Goal: Task Accomplishment & Management: Manage account settings

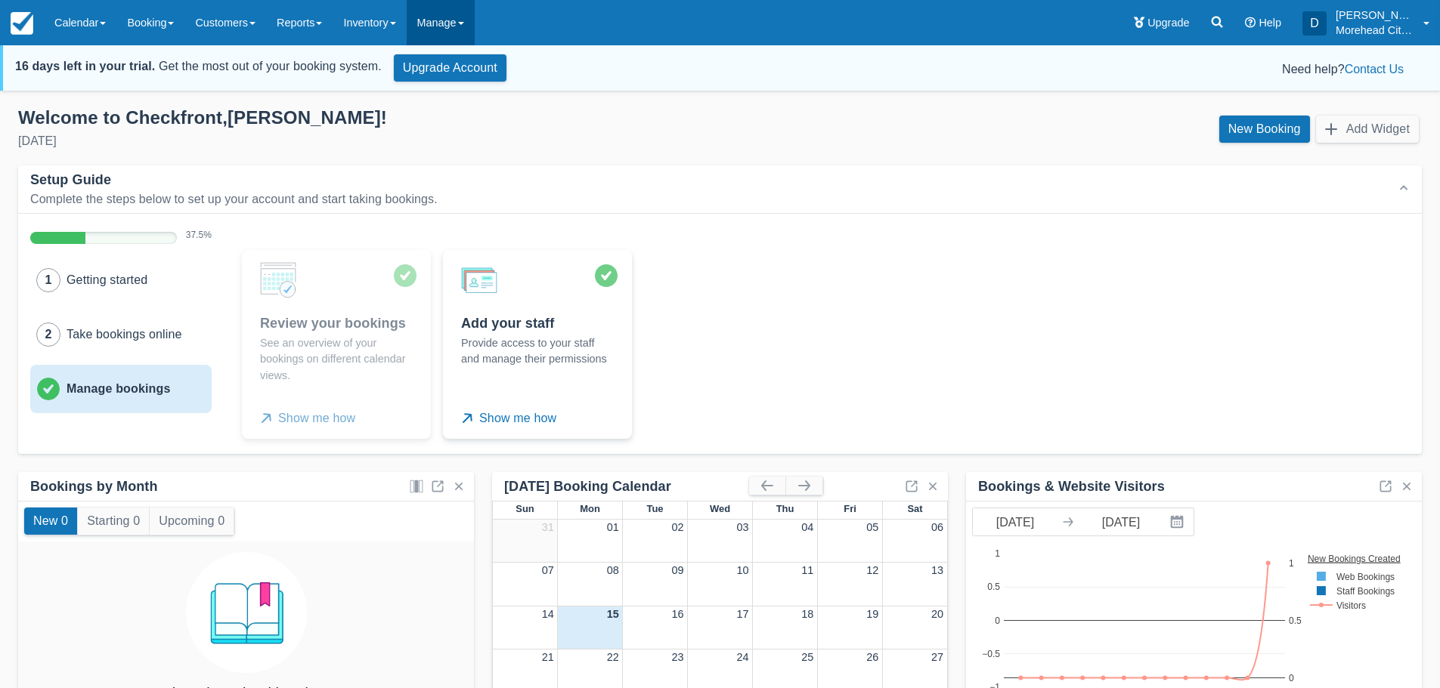
click at [449, 23] on link "Manage" at bounding box center [441, 22] width 68 height 45
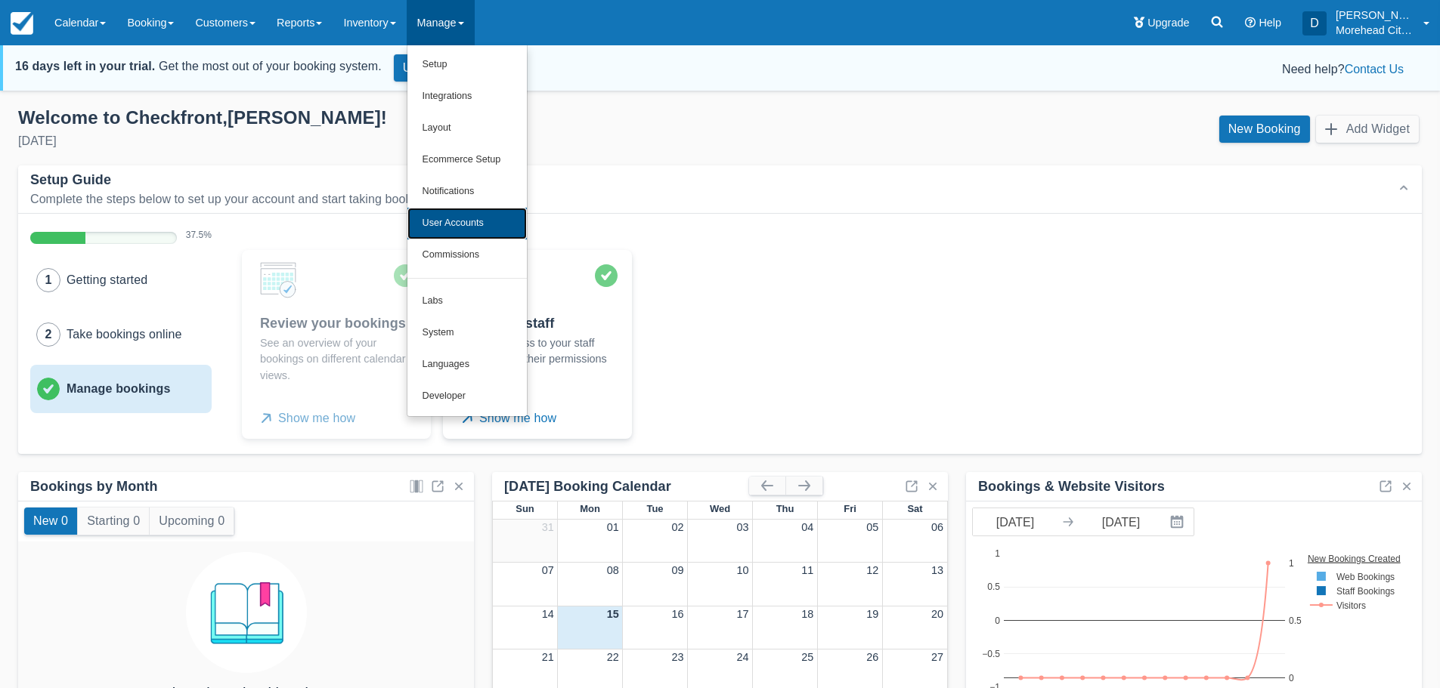
click at [507, 234] on link "User Accounts" at bounding box center [466, 224] width 119 height 32
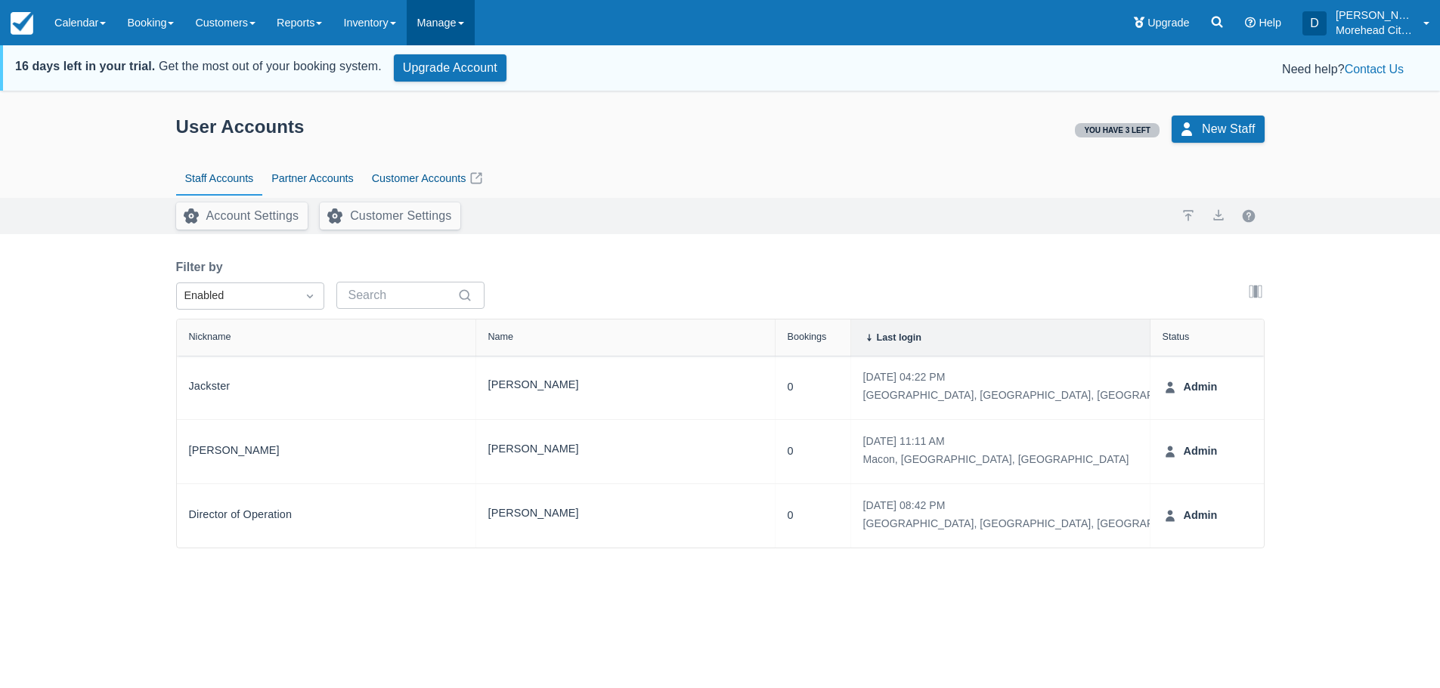
click at [447, 23] on link "Manage" at bounding box center [441, 22] width 68 height 45
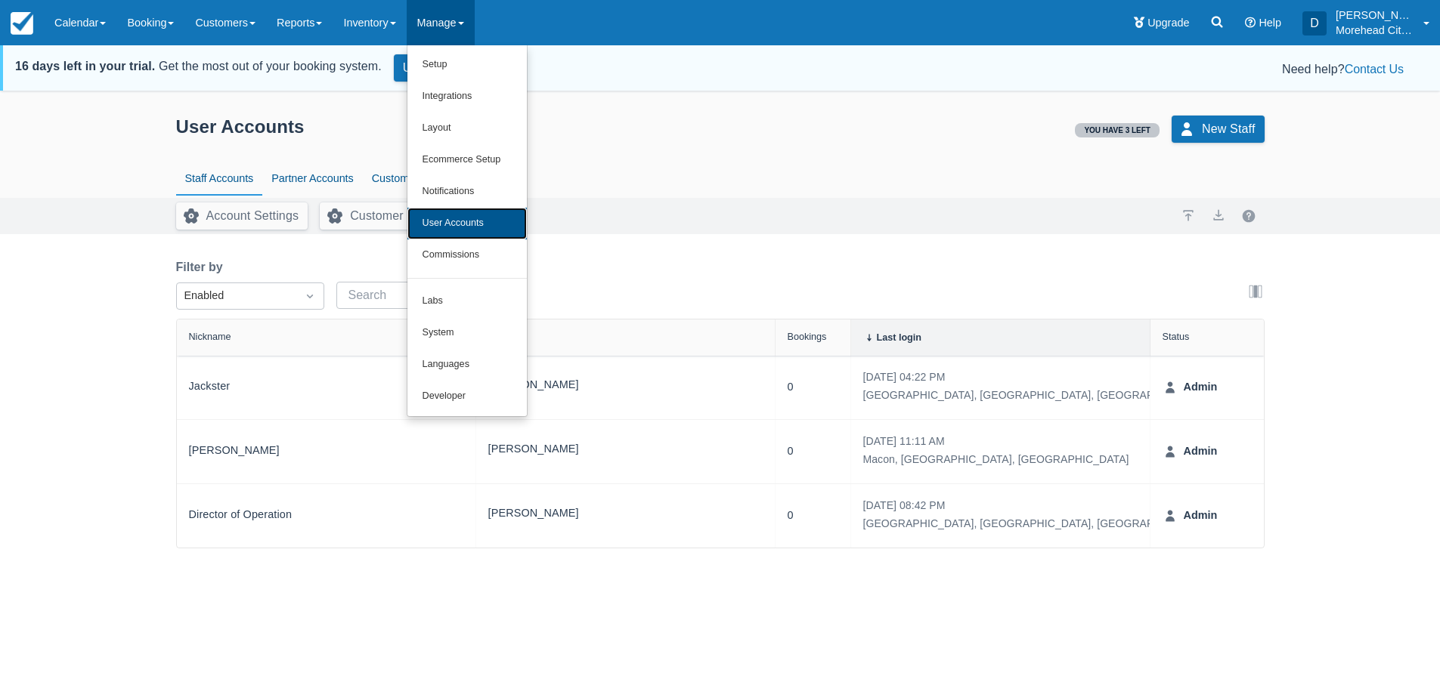
click at [475, 223] on link "User Accounts" at bounding box center [466, 224] width 119 height 32
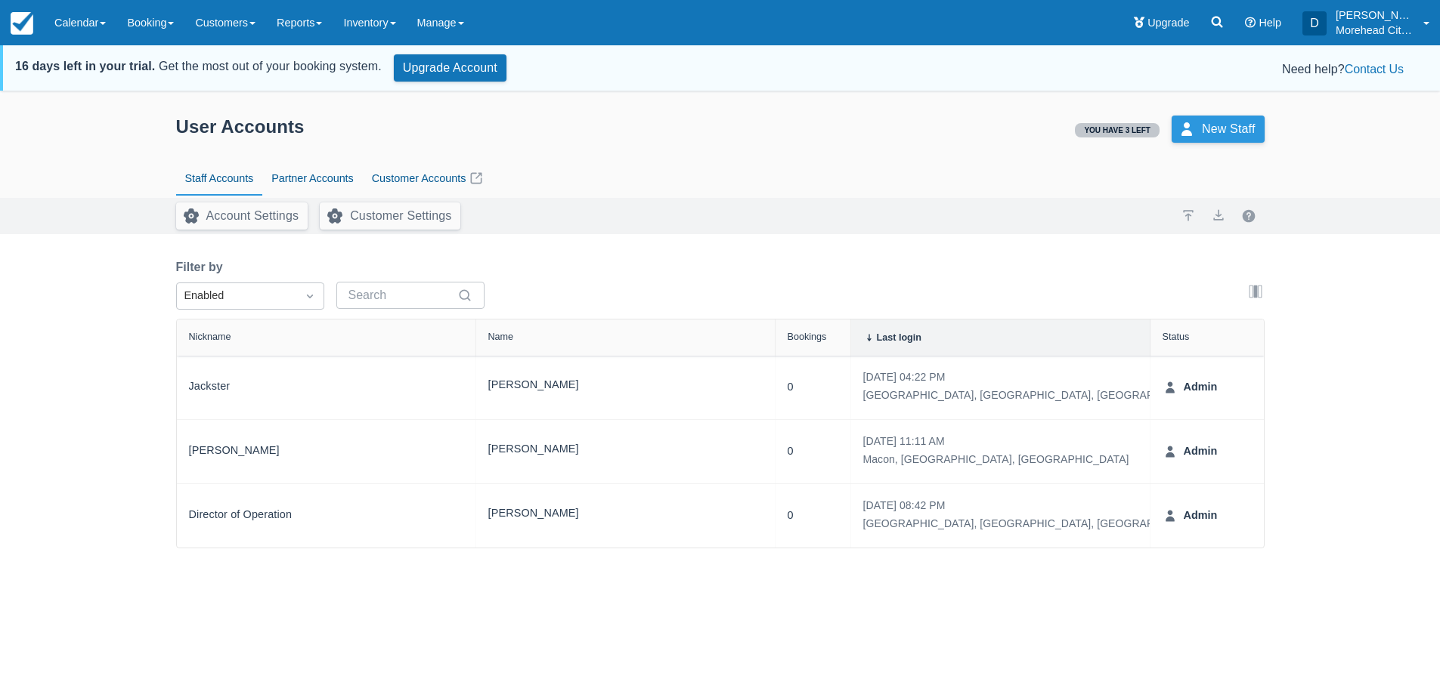
click at [1208, 133] on link "New Staff" at bounding box center [1217, 129] width 93 height 27
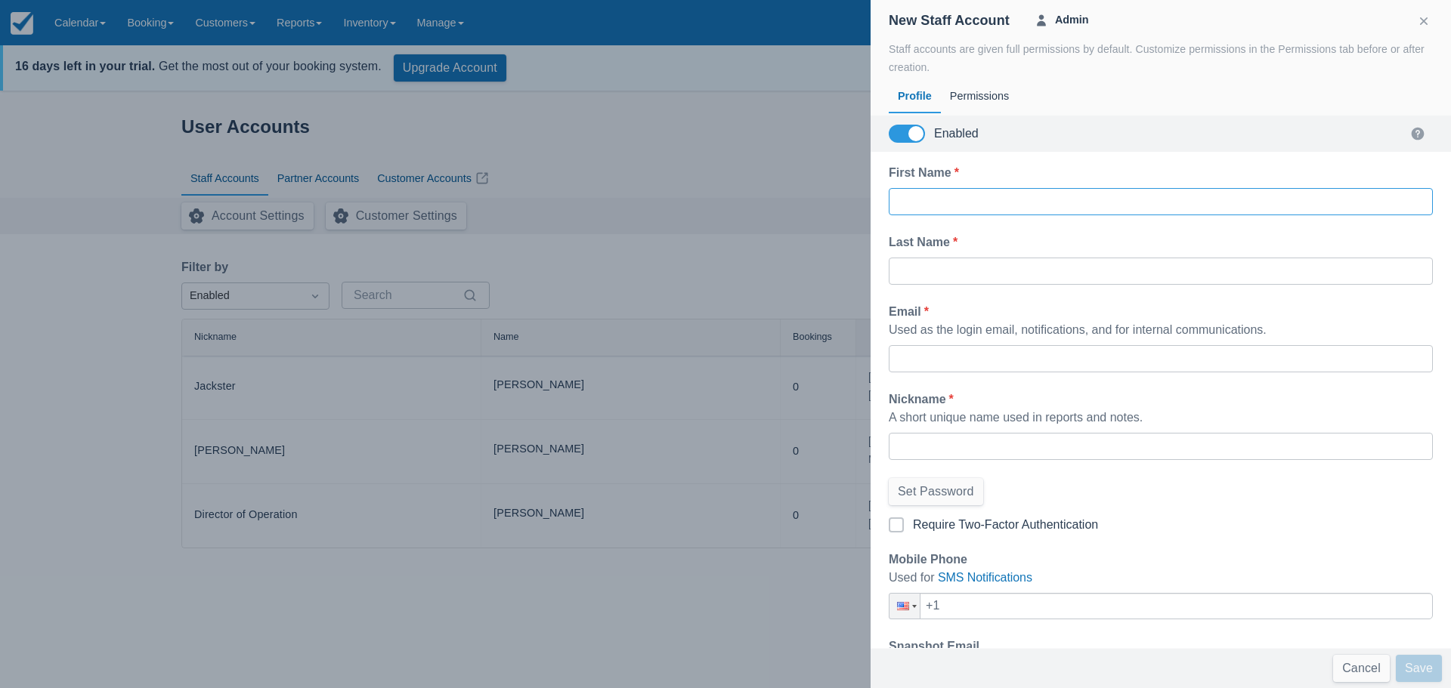
click at [1008, 206] on input "First Name *" at bounding box center [1161, 201] width 520 height 27
type input "Edweirdo"
click at [929, 274] on input "Last Name *" at bounding box center [1161, 271] width 520 height 27
type input "Reddiing"
click at [950, 355] on input "Email *" at bounding box center [1161, 358] width 520 height 27
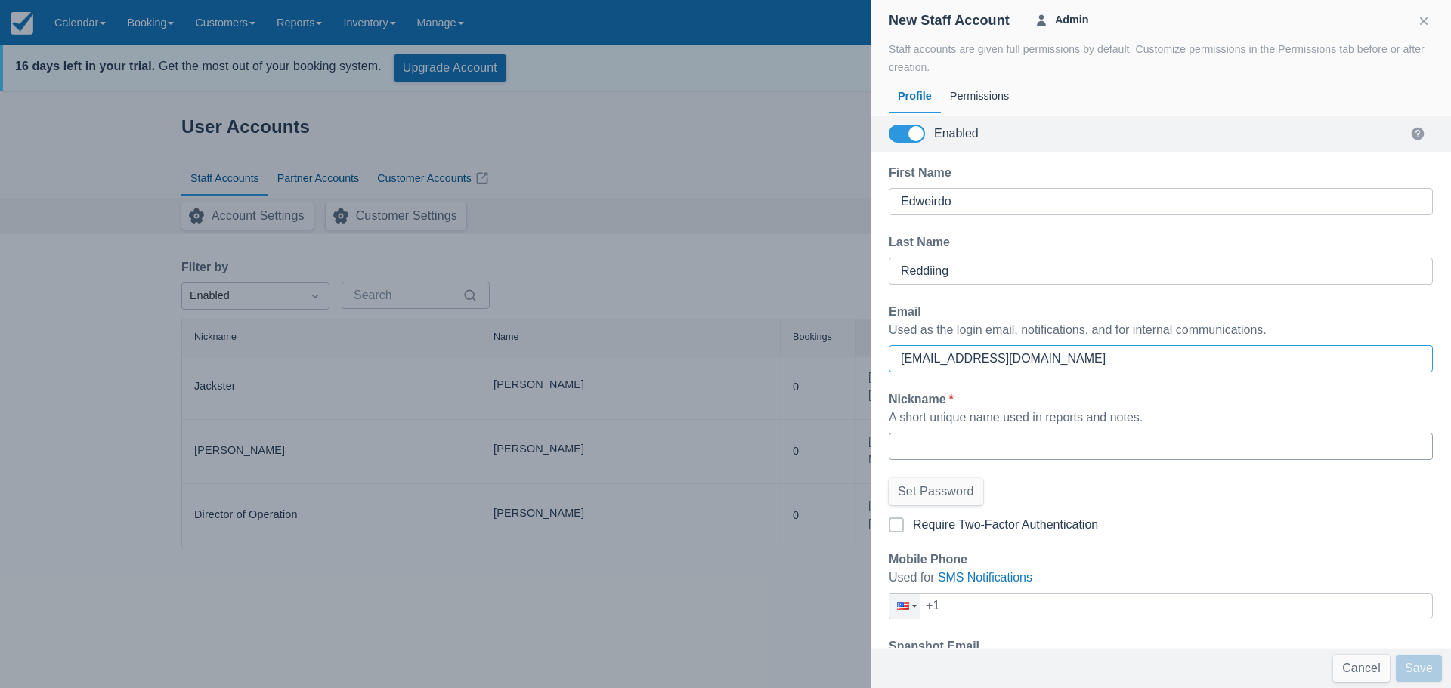
type input "alloutrcllc@gmail.com"
click at [922, 445] on input "Nickname *" at bounding box center [1161, 446] width 520 height 27
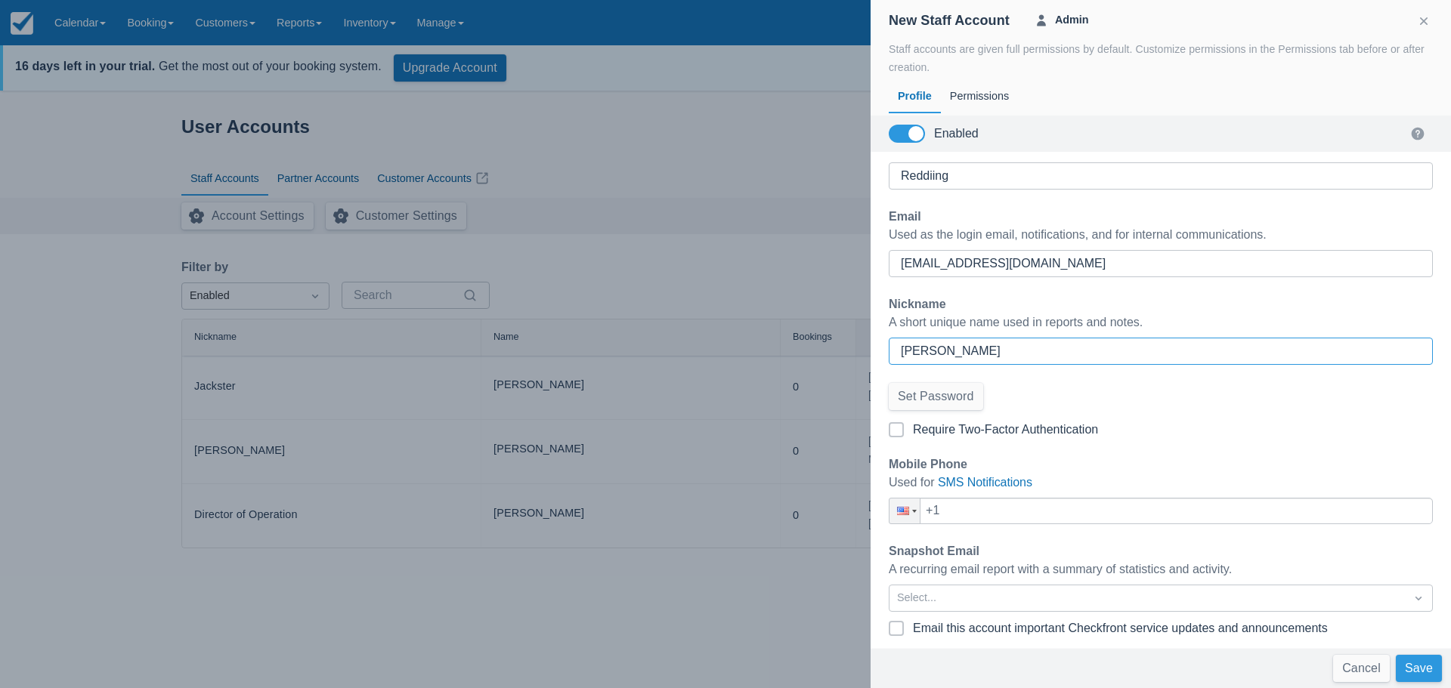
type input "[PERSON_NAME]"
click at [1417, 669] on button "Save" at bounding box center [1419, 668] width 46 height 27
click at [981, 94] on div "Permissions" at bounding box center [979, 96] width 77 height 35
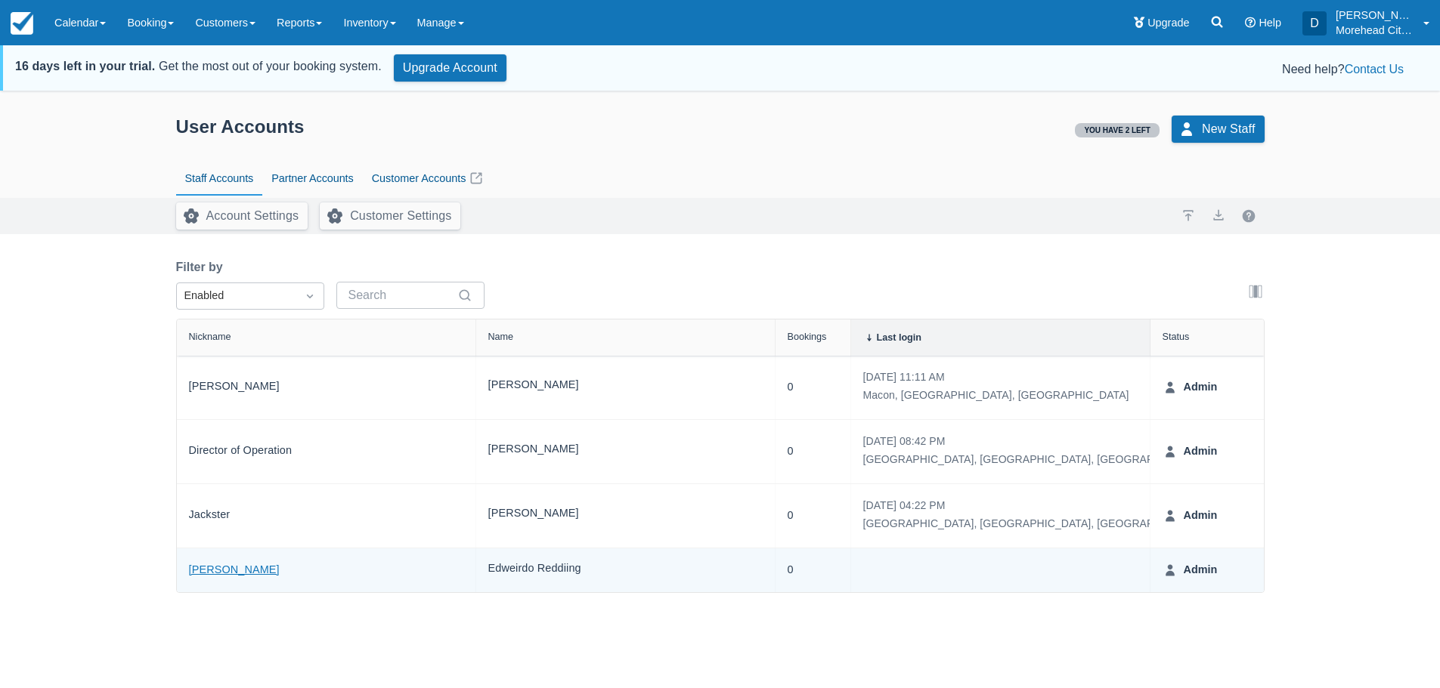
click at [199, 572] on link "[PERSON_NAME]" at bounding box center [234, 570] width 91 height 17
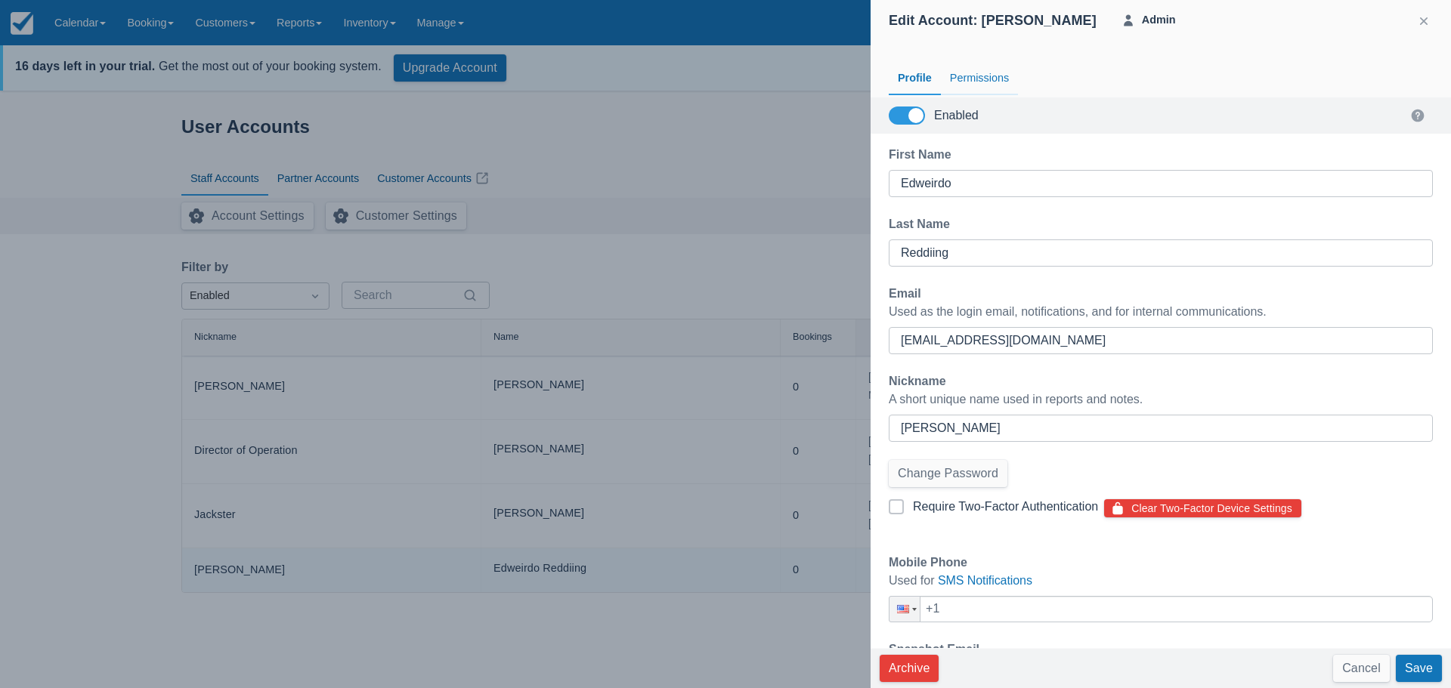
click at [959, 81] on div "Permissions" at bounding box center [979, 78] width 77 height 35
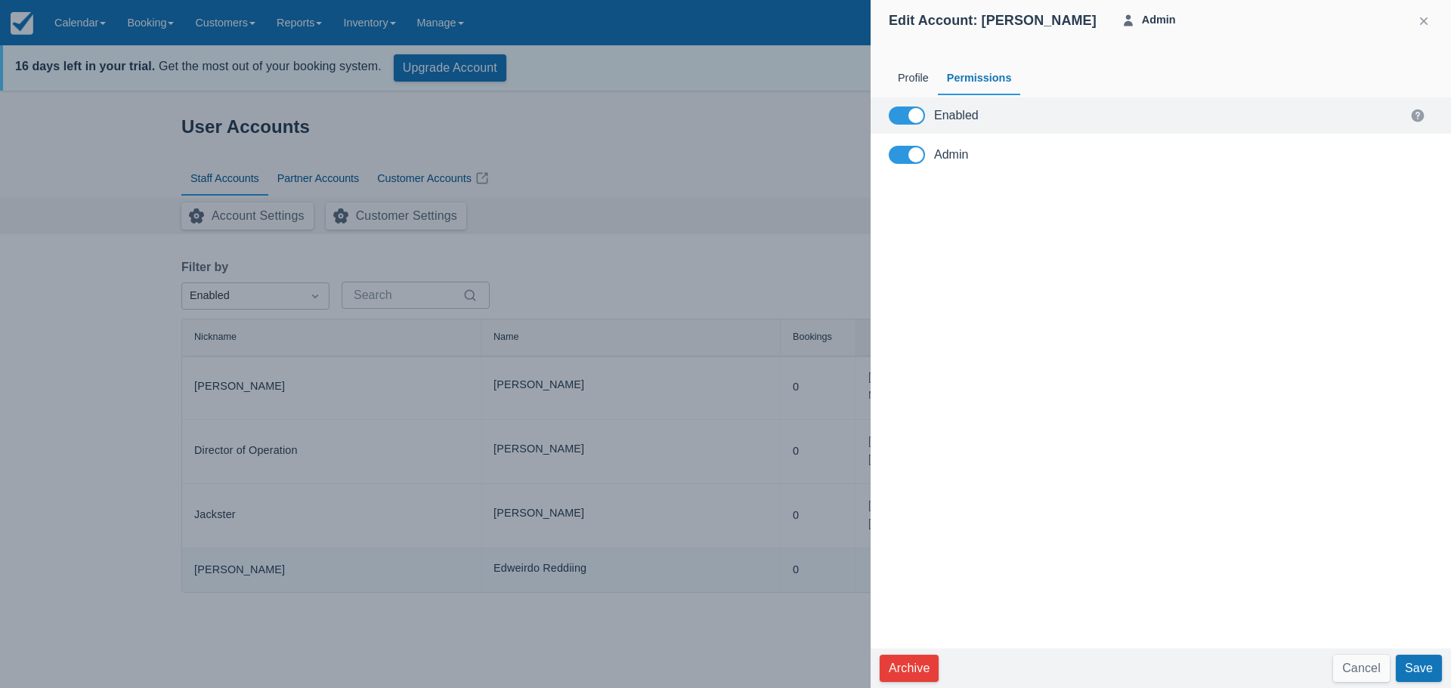
click at [914, 155] on span at bounding box center [915, 154] width 15 height 15
click at [0, 0] on input "Admin" at bounding box center [0, 0] width 0 height 0
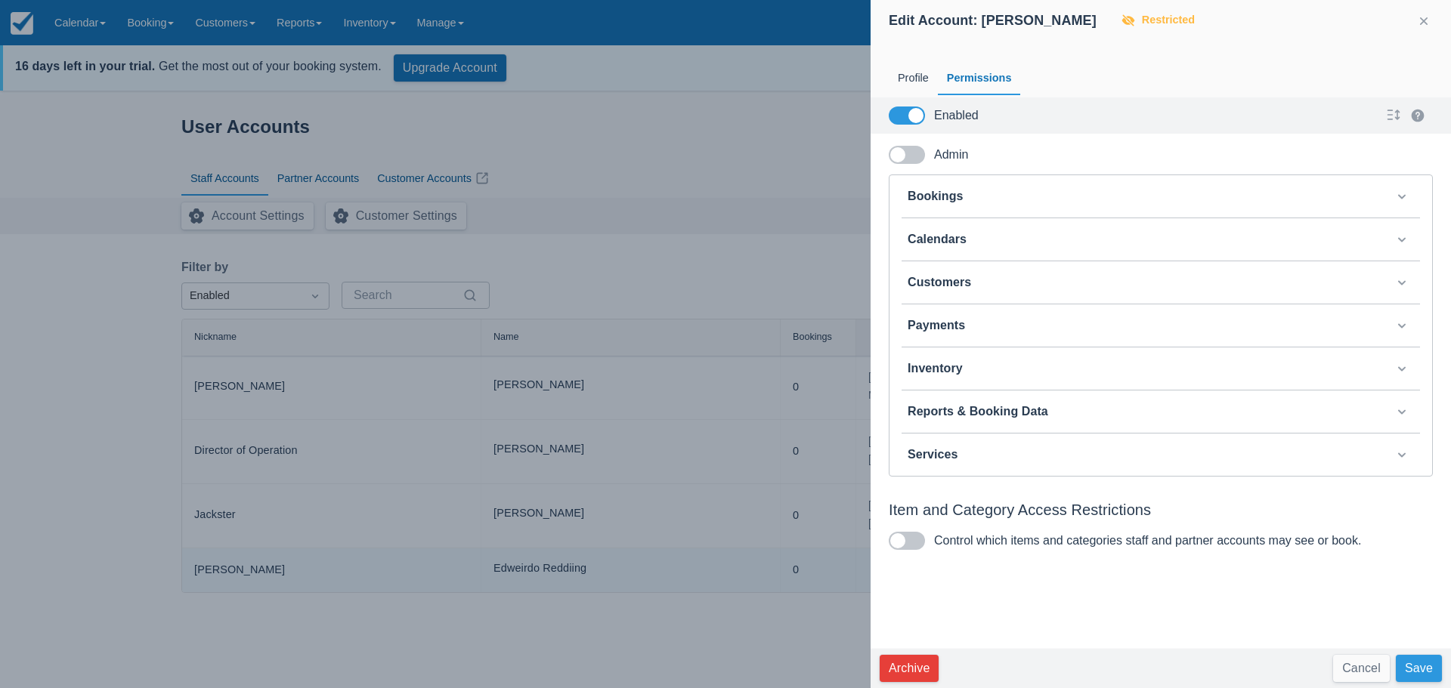
click at [1413, 662] on button "Save" at bounding box center [1419, 668] width 46 height 27
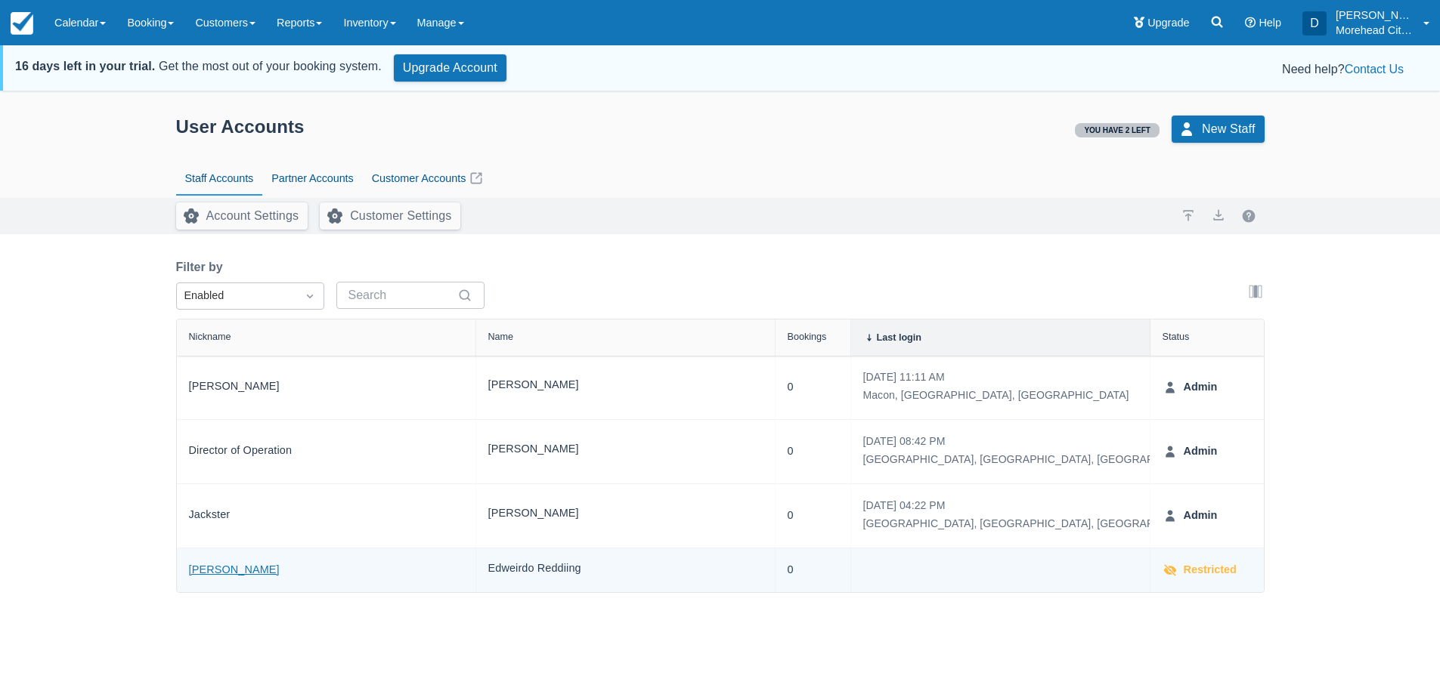
click at [203, 571] on link "[PERSON_NAME]" at bounding box center [234, 570] width 91 height 17
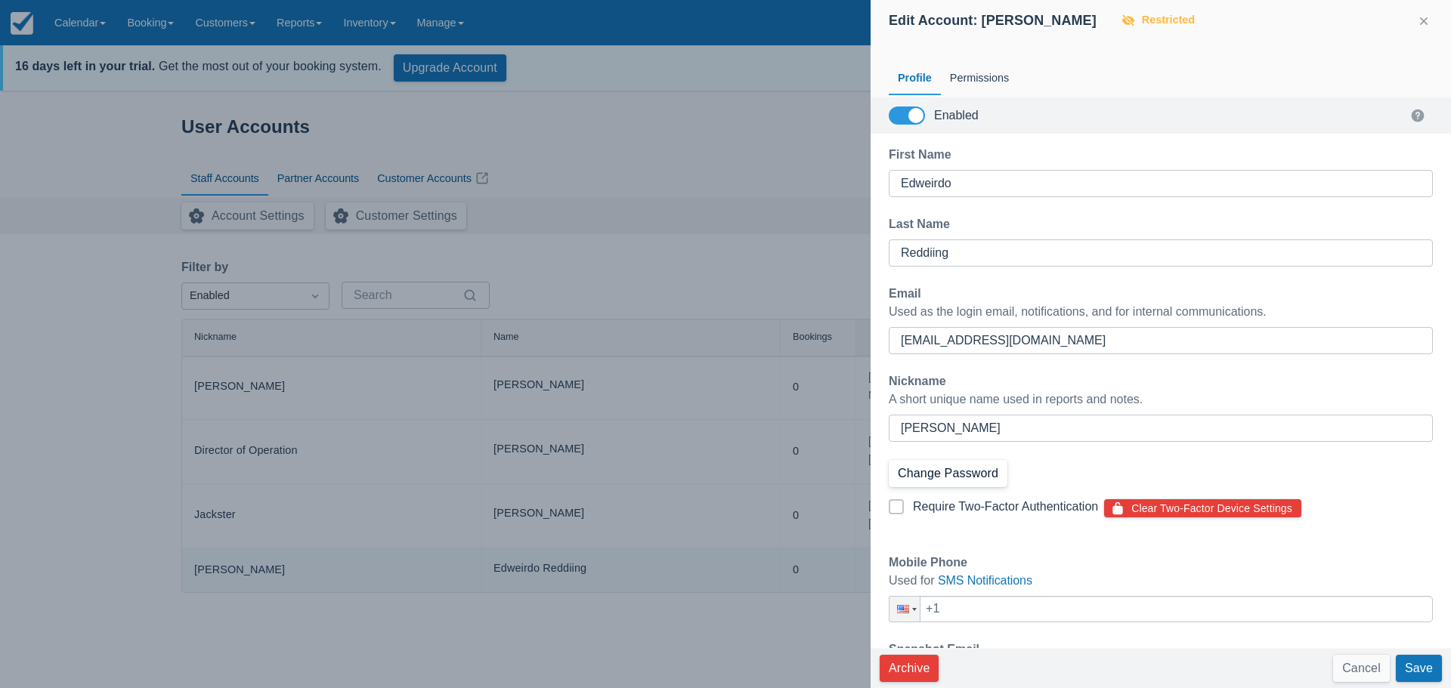
click at [976, 469] on button "Change Password" at bounding box center [948, 473] width 119 height 27
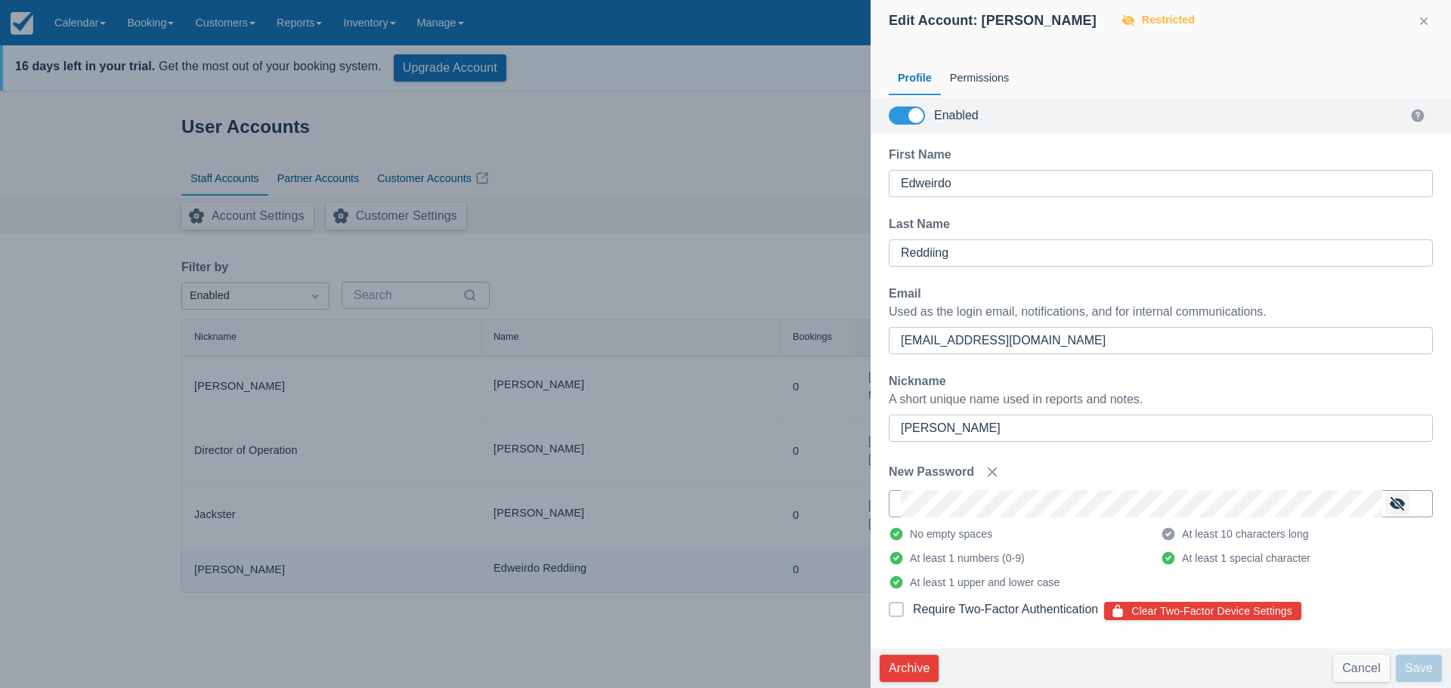
click at [1403, 501] on button "button" at bounding box center [1397, 504] width 24 height 24
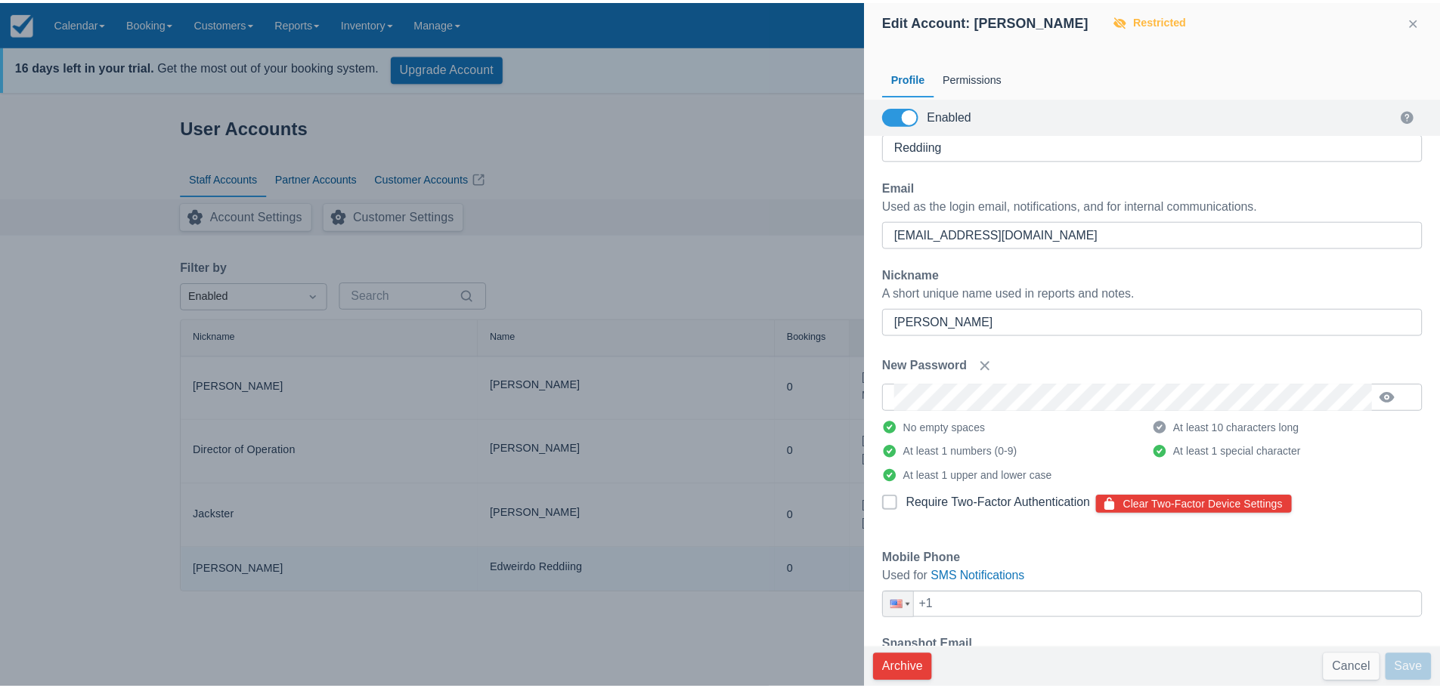
scroll to position [151, 0]
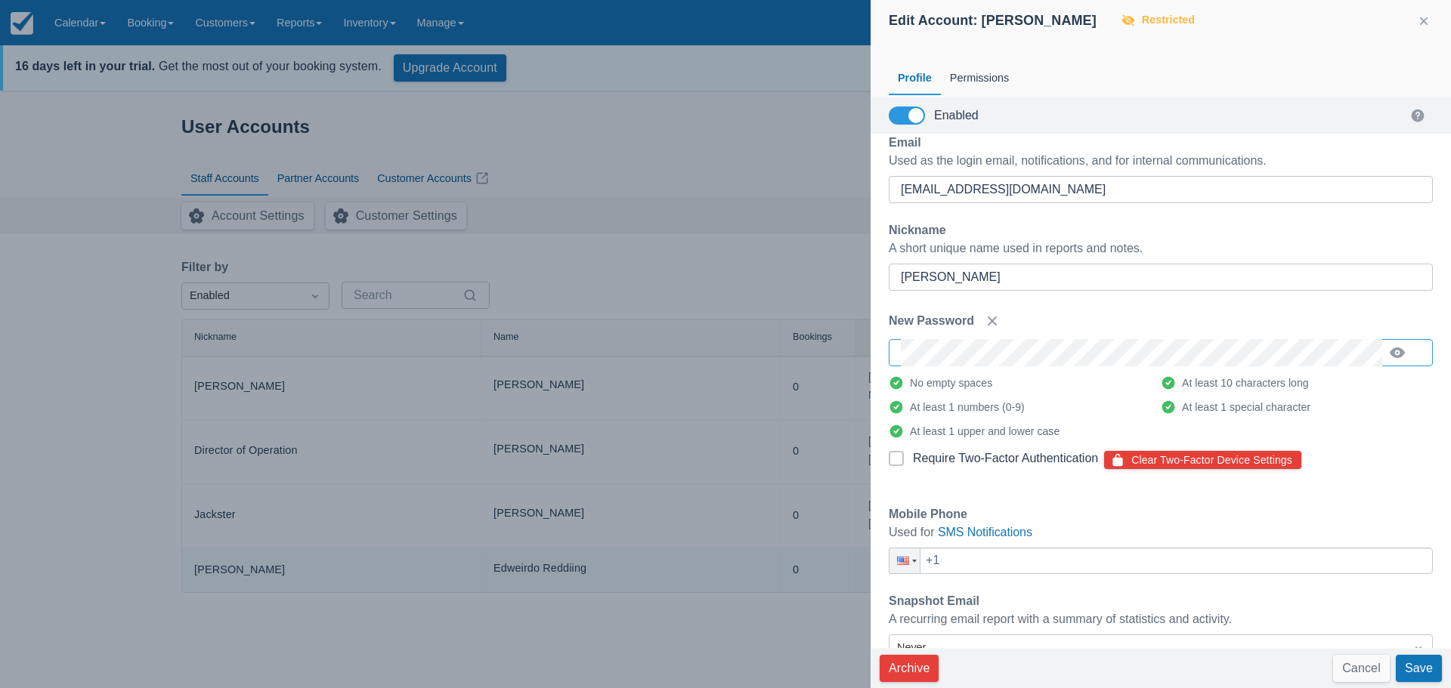
click at [1390, 448] on div "First Name Edweirdo Last Name Reddiing Email Used as the login email, notificat…" at bounding box center [1161, 391] width 580 height 515
click at [1421, 671] on button "Save" at bounding box center [1419, 668] width 46 height 27
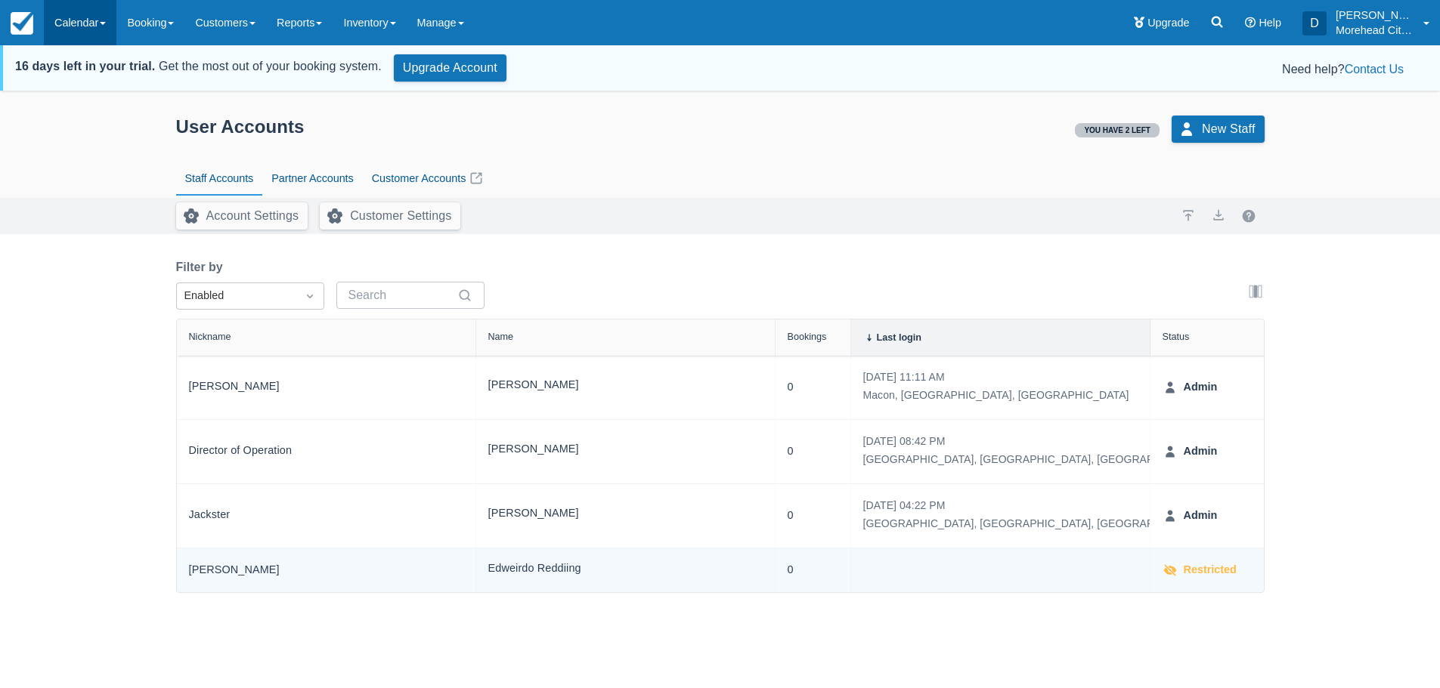
click at [76, 23] on link "Calendar" at bounding box center [80, 22] width 73 height 45
click at [159, 17] on link "Booking" at bounding box center [150, 22] width 68 height 45
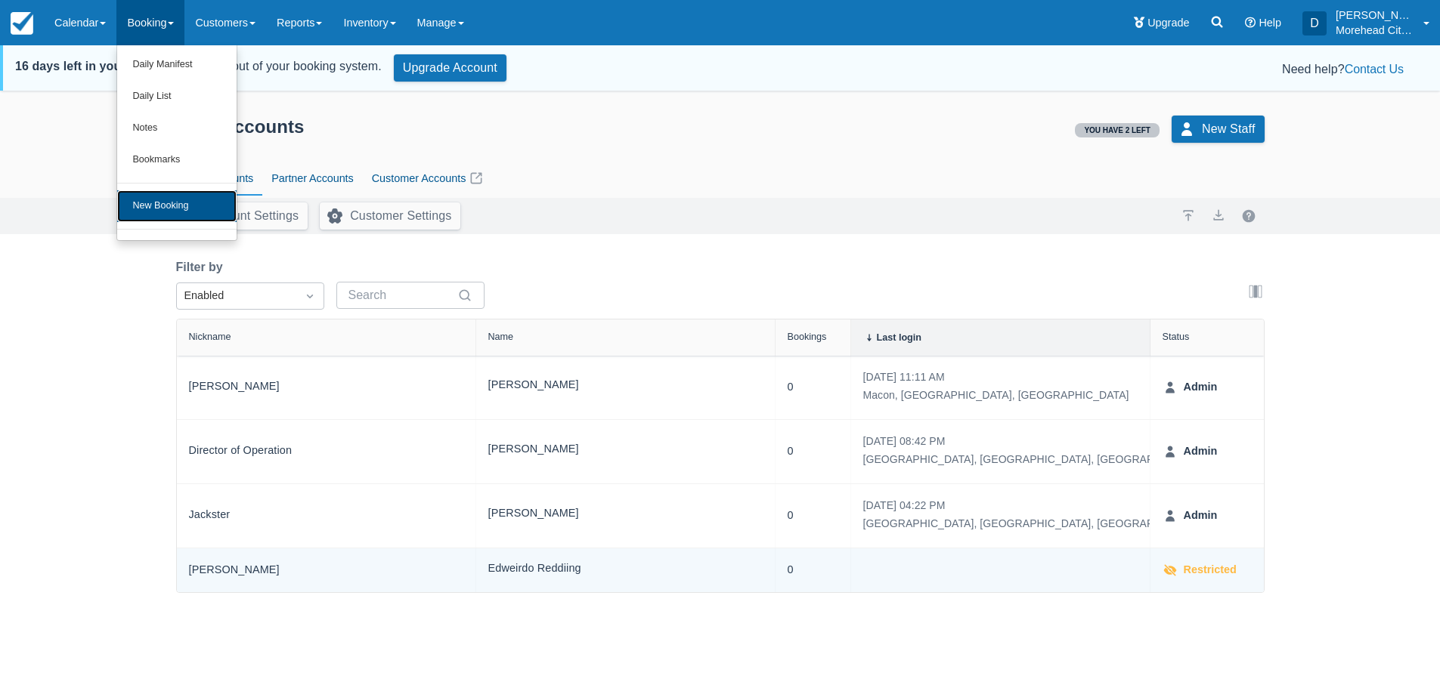
click at [158, 209] on link "New Booking" at bounding box center [176, 206] width 119 height 32
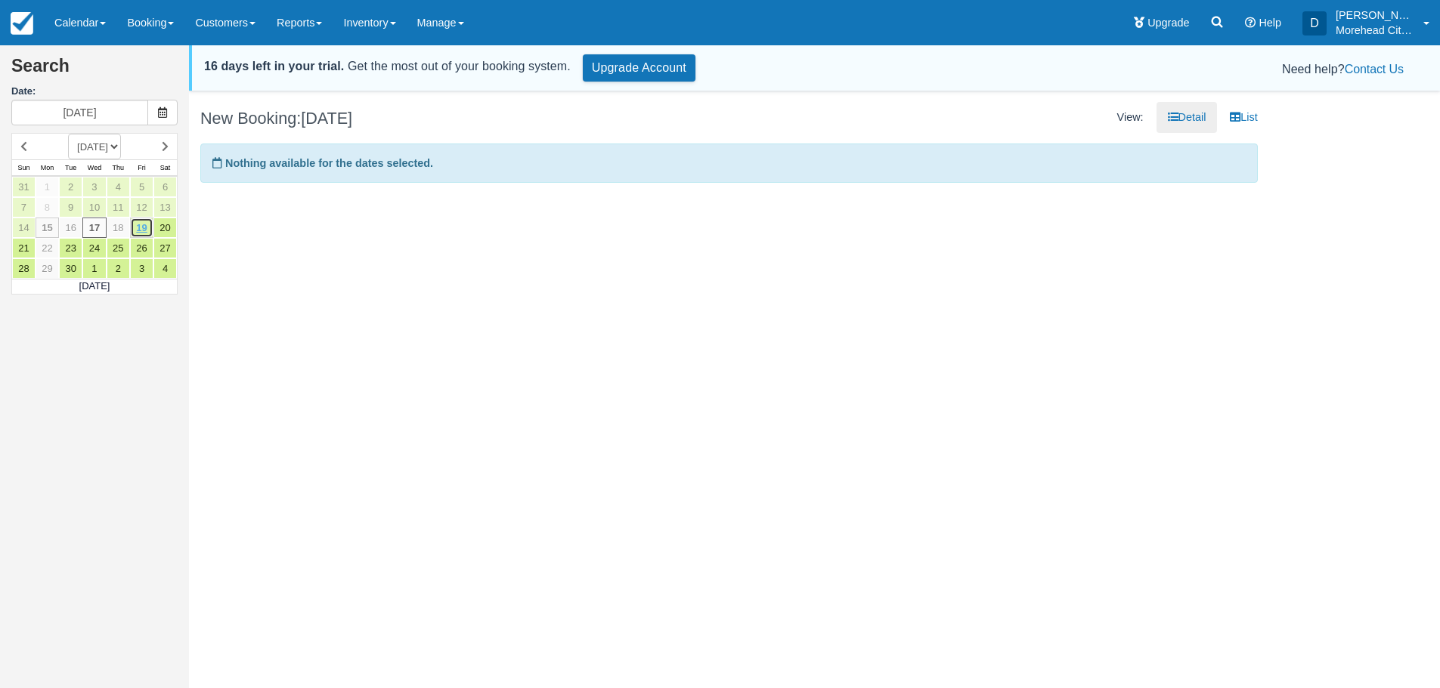
click at [143, 225] on link "19" at bounding box center [141, 228] width 23 height 20
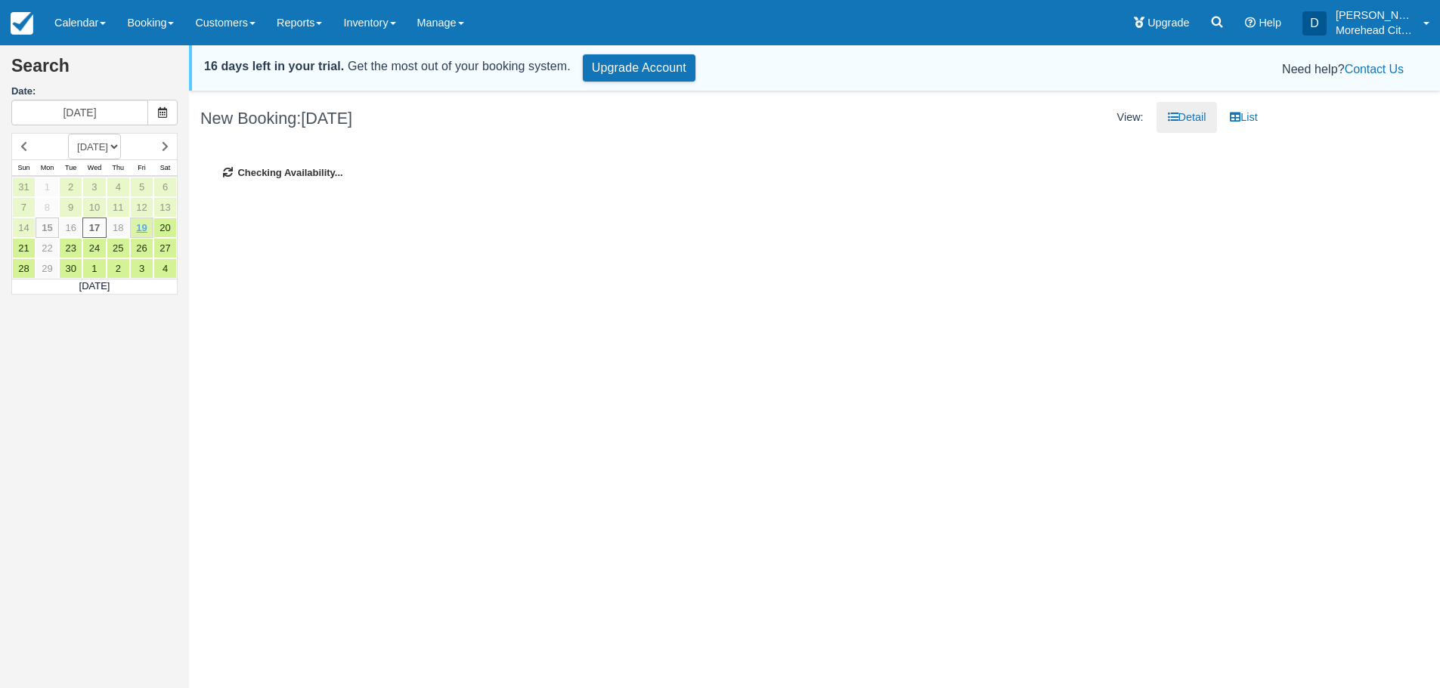
type input "09/19/25"
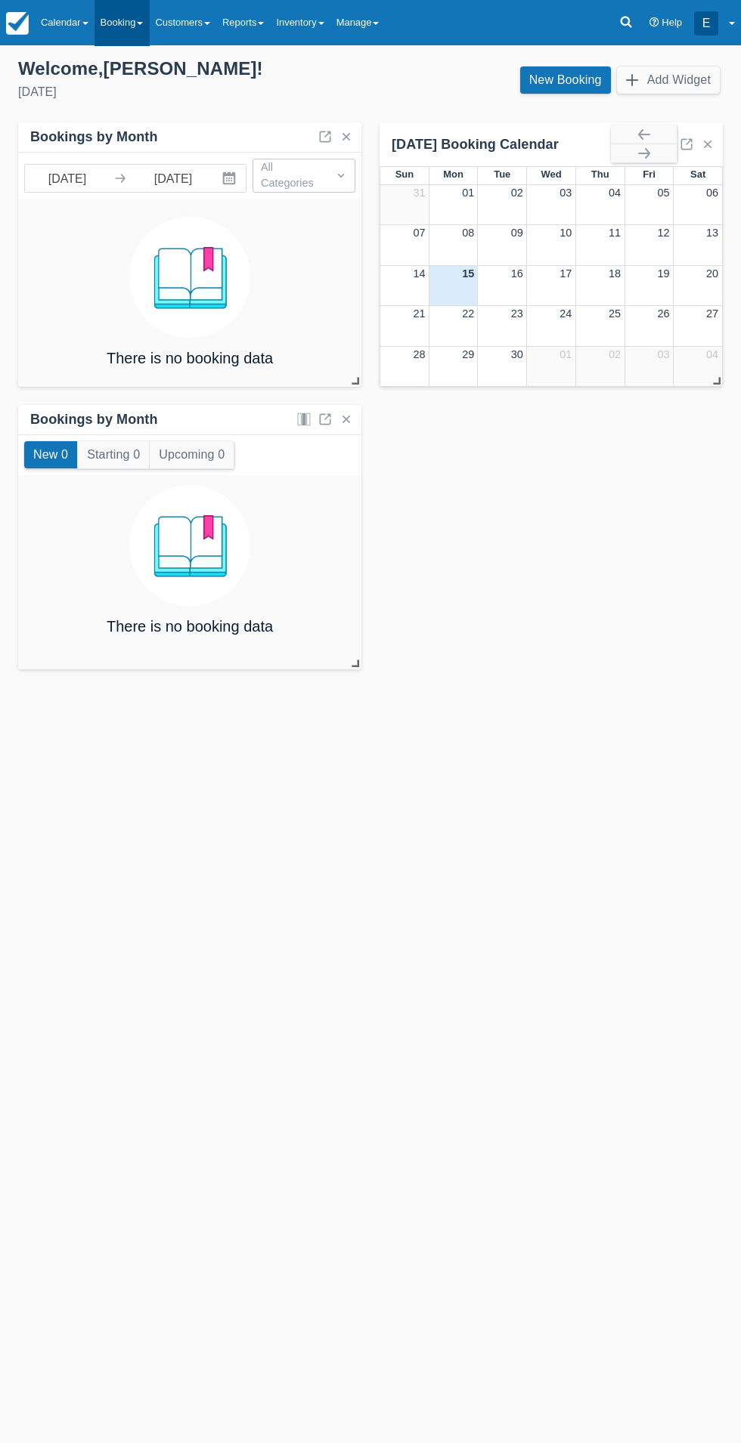
click at [118, 23] on link "Booking" at bounding box center [121, 22] width 55 height 45
click at [555, 636] on div at bounding box center [370, 721] width 741 height 1443
